Goal: Transaction & Acquisition: Purchase product/service

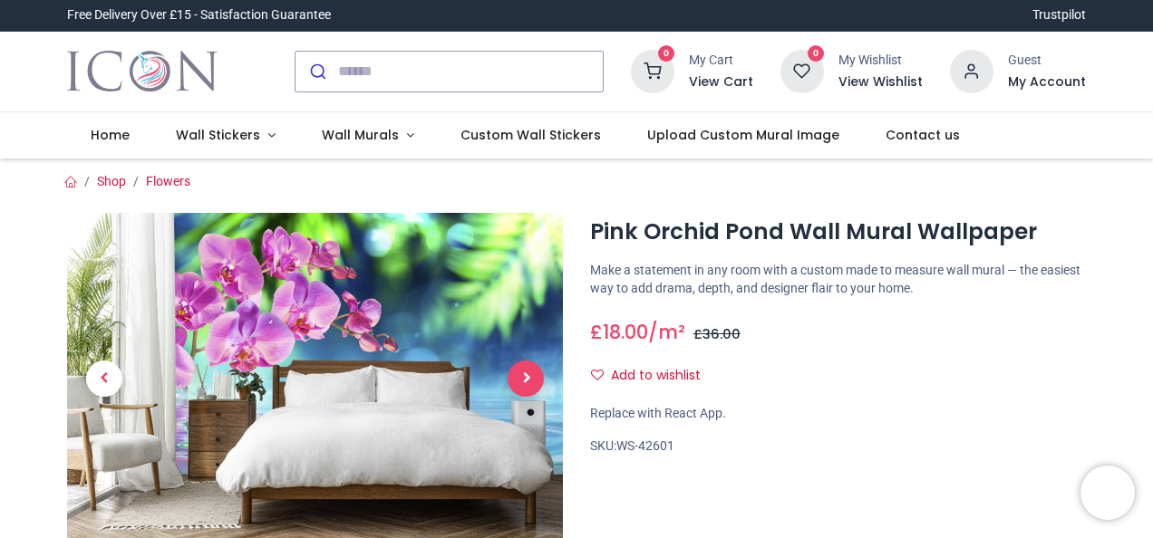
click at [525, 377] on span "Next" at bounding box center [525, 379] width 36 height 36
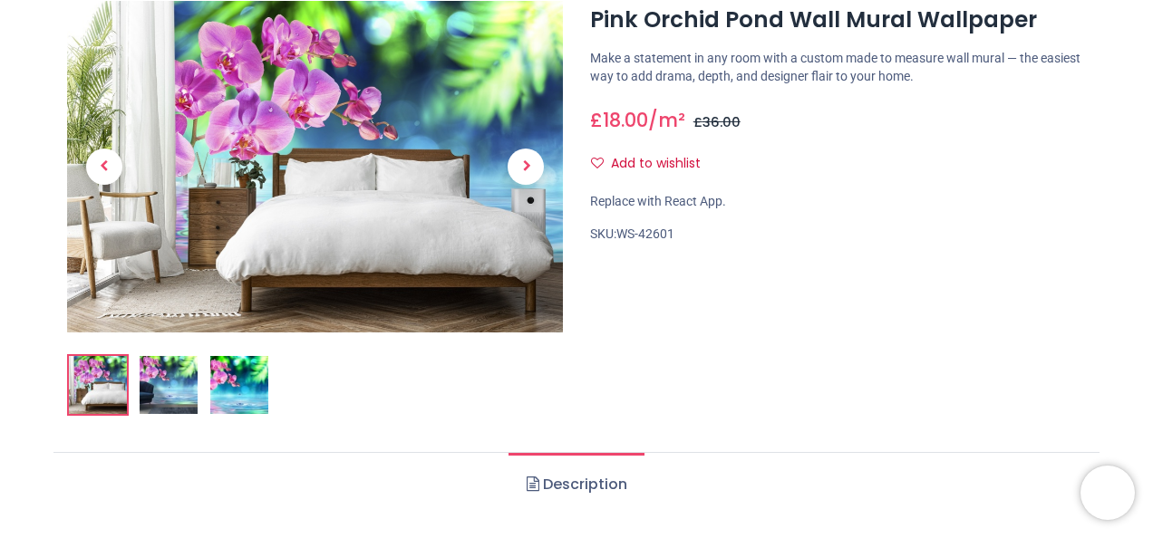
click at [178, 386] on img at bounding box center [169, 385] width 58 height 58
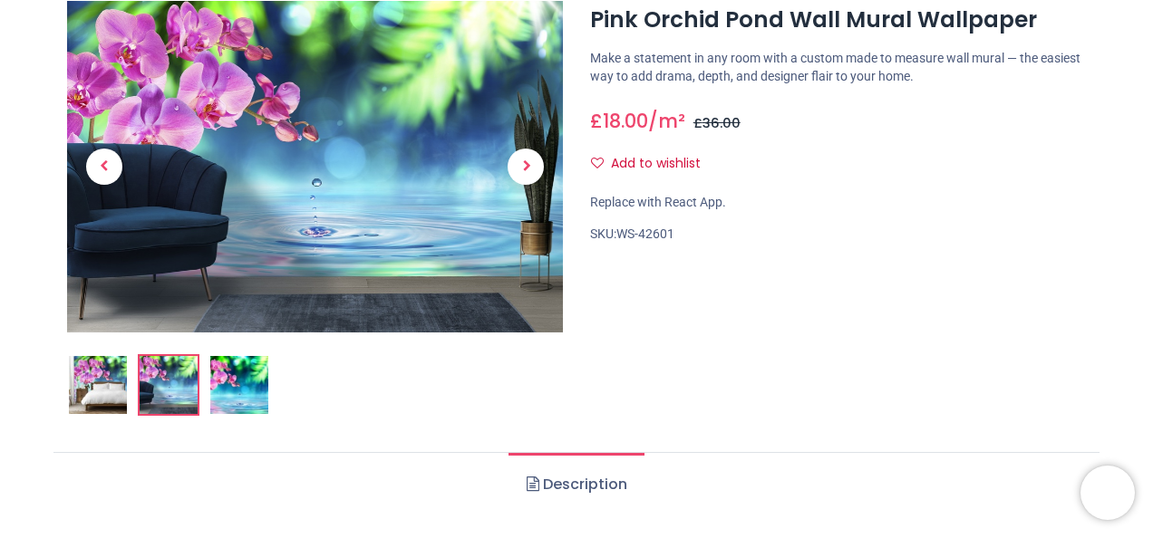
click at [243, 391] on img at bounding box center [239, 385] width 58 height 58
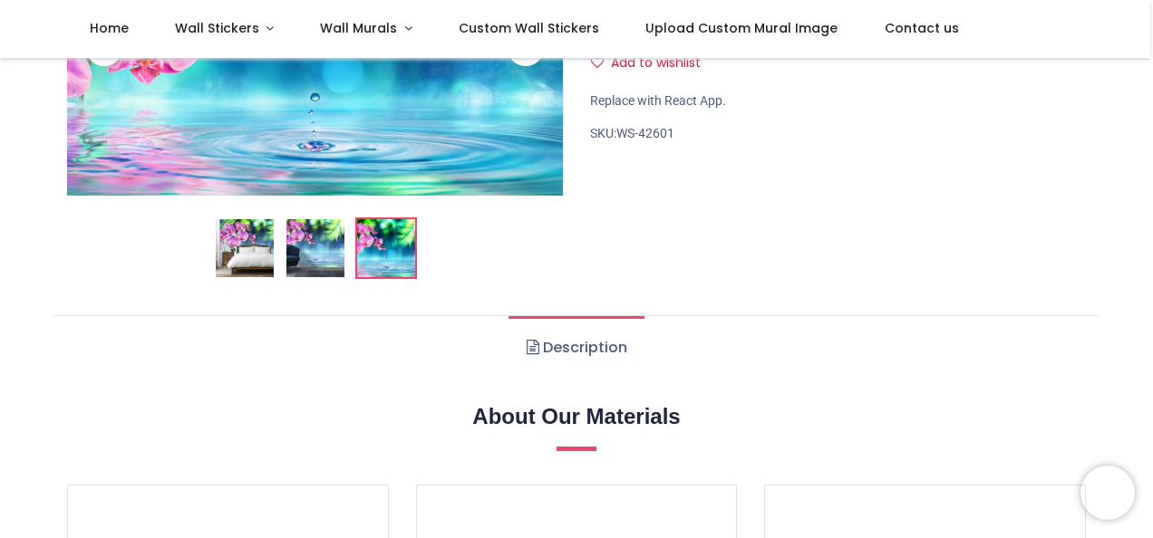
scroll to position [0, 0]
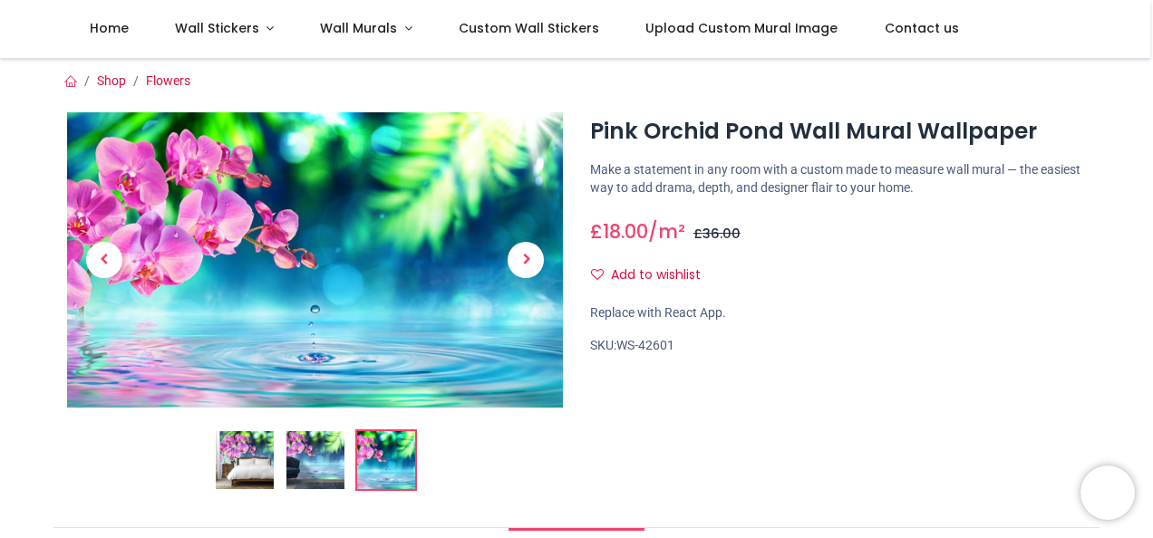
scroll to position [14, 0]
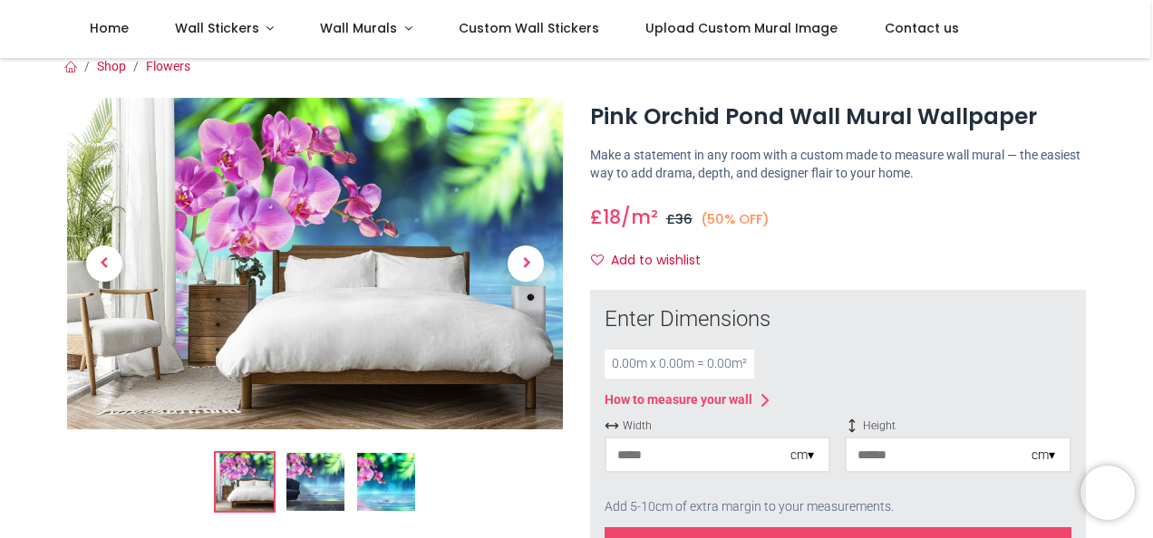
drag, startPoint x: 932, startPoint y: 297, endPoint x: 109, endPoint y: 478, distance: 842.3
click at [109, 478] on ol at bounding box center [315, 482] width 496 height 62
click at [243, 467] on img at bounding box center [245, 482] width 58 height 58
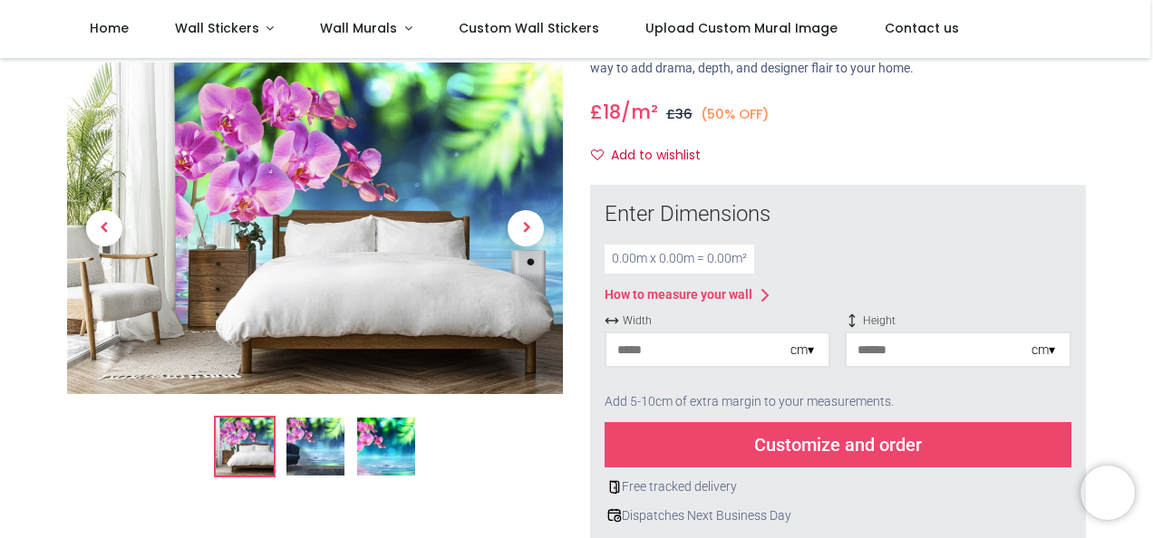
scroll to position [121, 0]
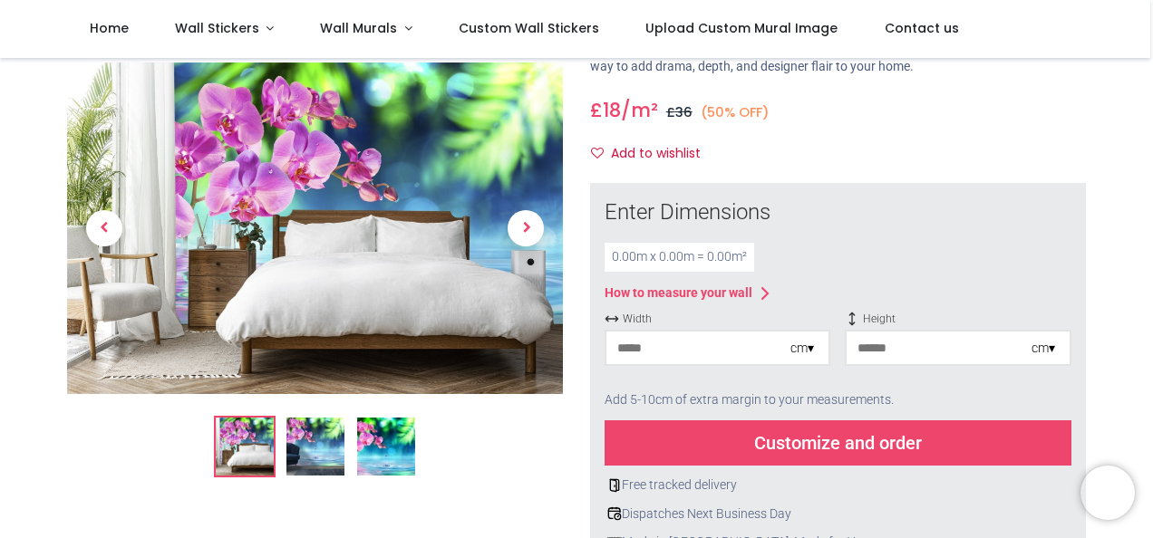
click at [327, 454] on img at bounding box center [315, 448] width 58 height 58
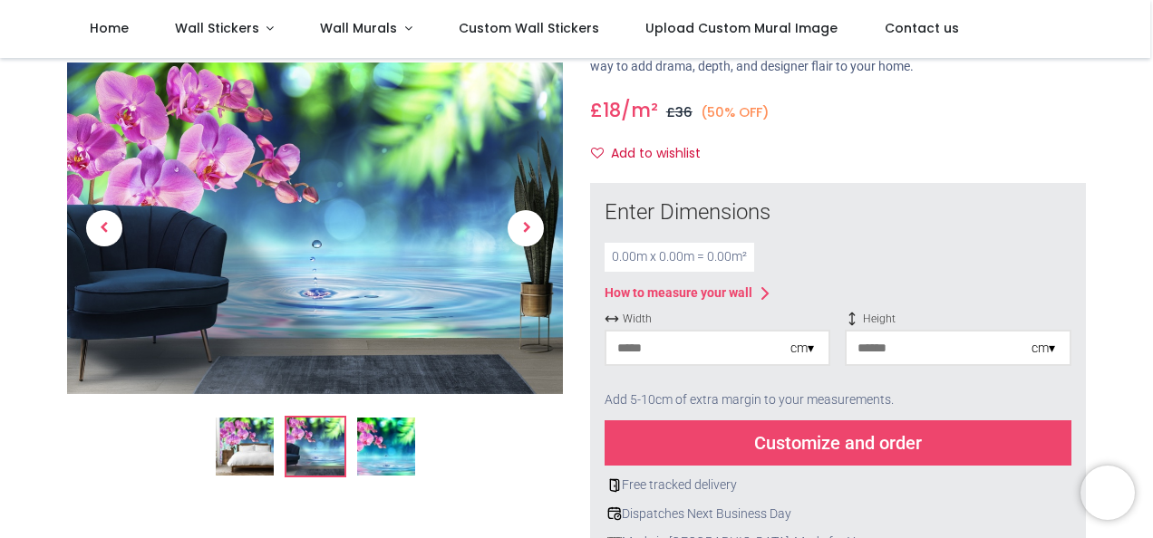
click at [270, 449] on img at bounding box center [245, 448] width 58 height 58
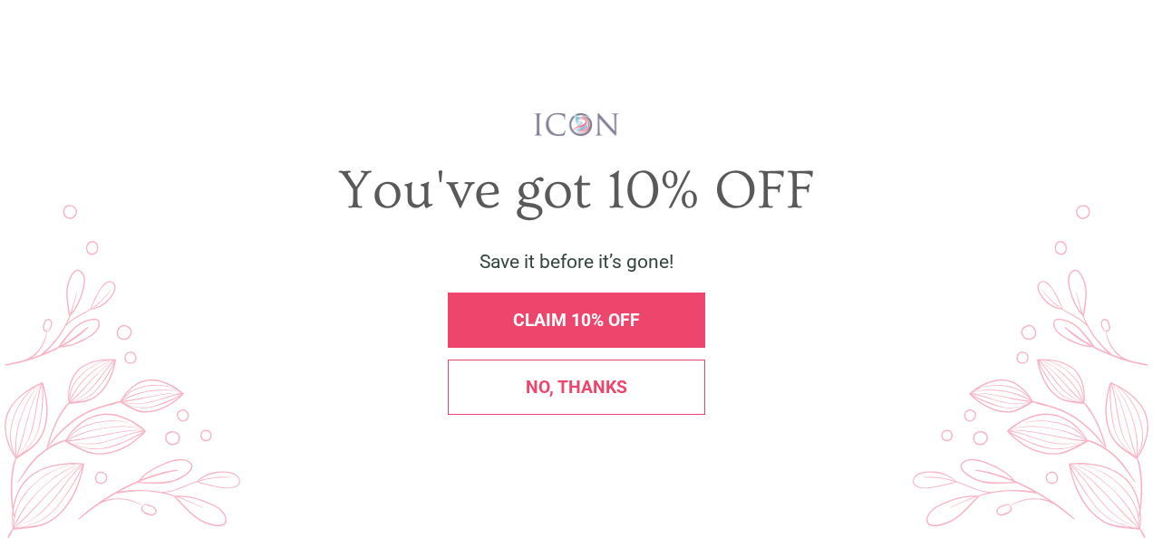
scroll to position [0, 0]
